Goal: Task Accomplishment & Management: Manage account settings

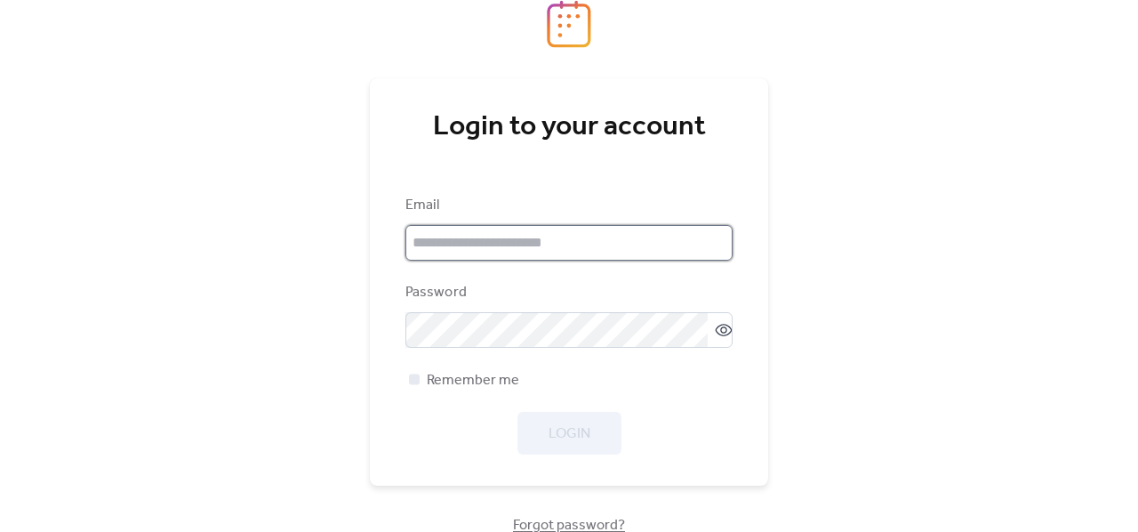
click at [573, 244] on input "email" at bounding box center [568, 243] width 327 height 36
type input "**********"
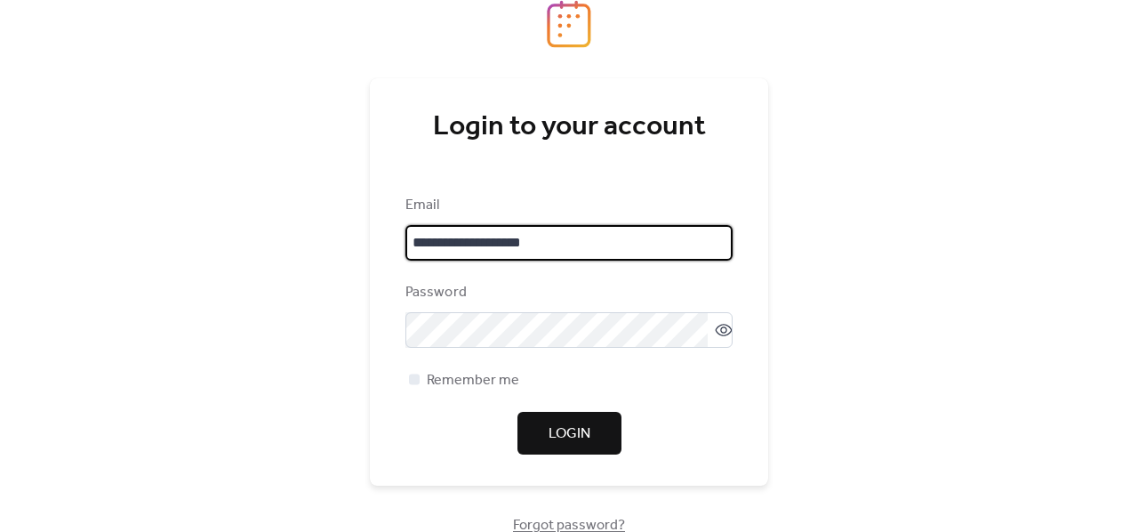
click at [573, 437] on span "Login" at bounding box center [570, 433] width 42 height 21
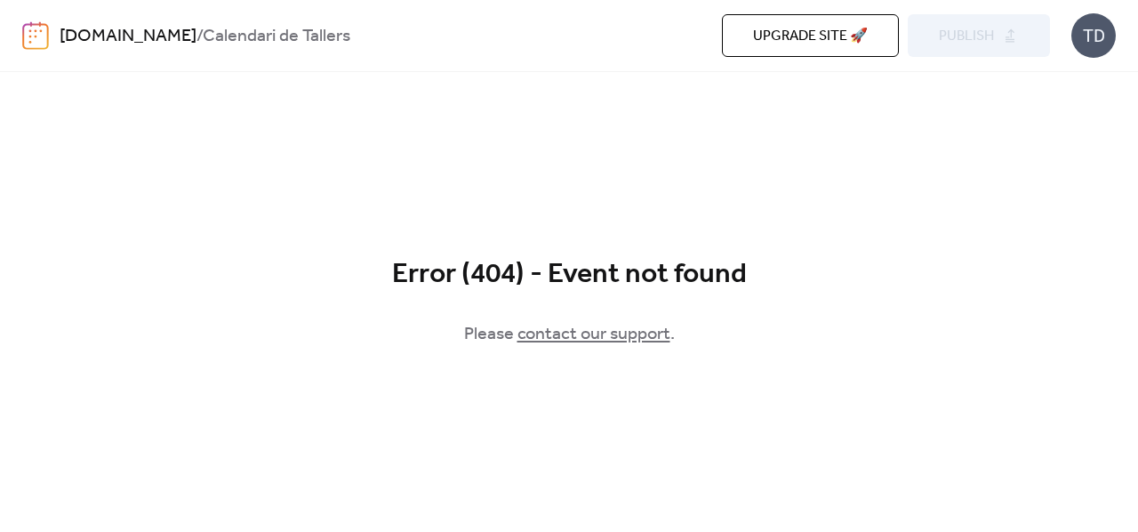
click at [573, 286] on div "Error (404) - Event not found" at bounding box center [569, 275] width 1138 height 36
click at [116, 37] on link "tallersdpf.cat" at bounding box center [128, 37] width 137 height 34
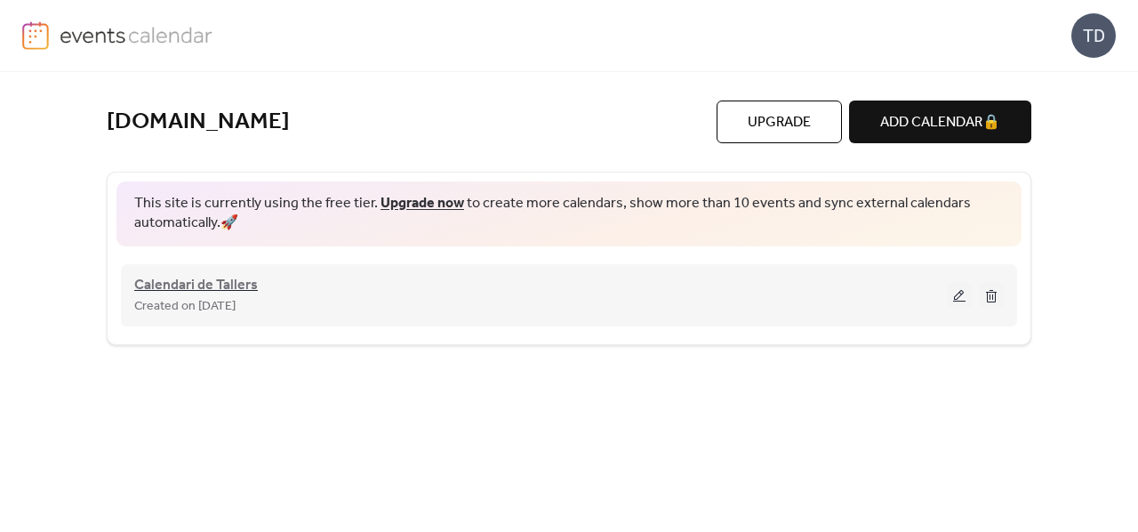
click at [243, 285] on span "Calendari de Tallers" at bounding box center [196, 285] width 124 height 21
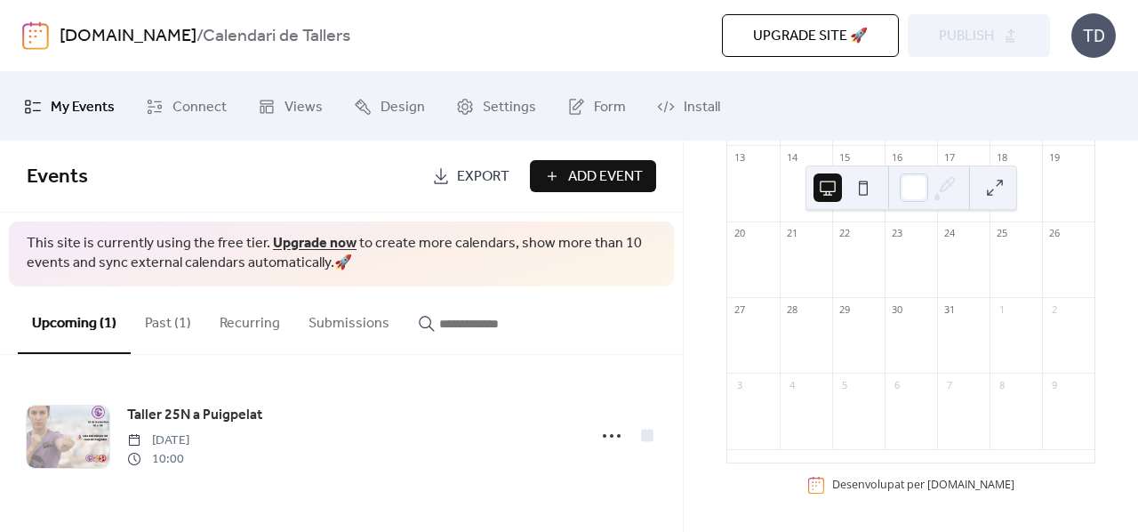
scroll to position [352, 0]
